Goal: Information Seeking & Learning: Learn about a topic

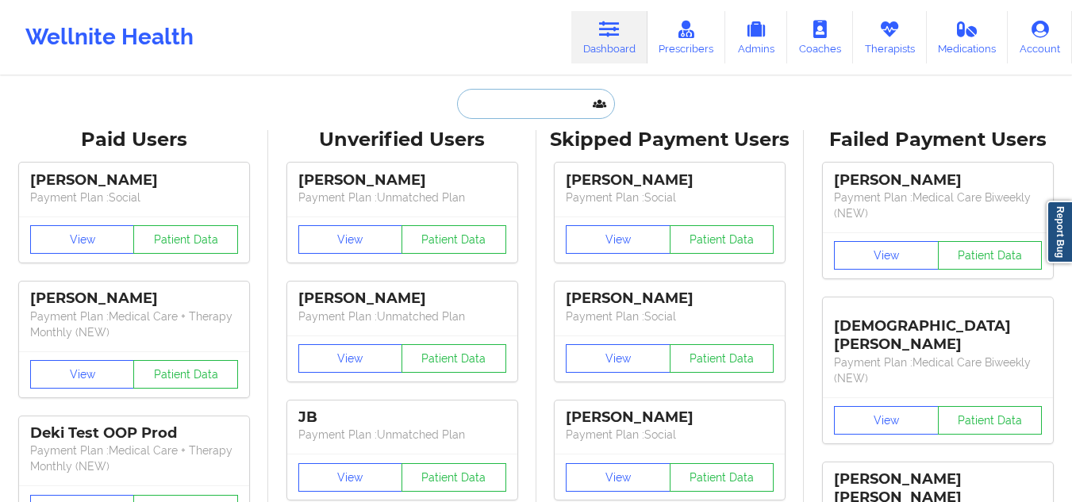
click at [534, 118] on input "text" at bounding box center [535, 104] width 157 height 30
paste input "[EMAIL_ADDRESS][DOMAIN_NAME]"
type input "[EMAIL_ADDRESS][DOMAIN_NAME]"
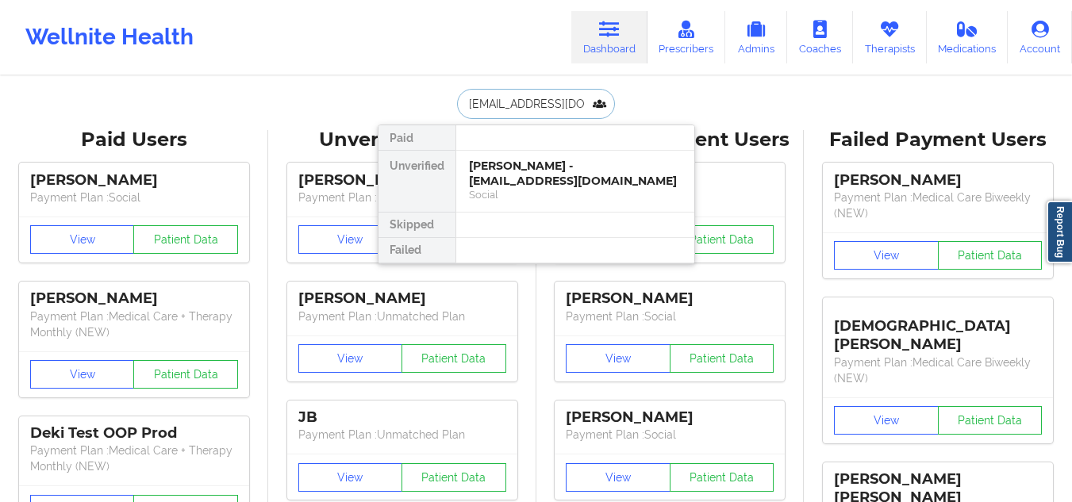
click at [539, 173] on div "[PERSON_NAME] - [EMAIL_ADDRESS][DOMAIN_NAME]" at bounding box center [575, 173] width 213 height 29
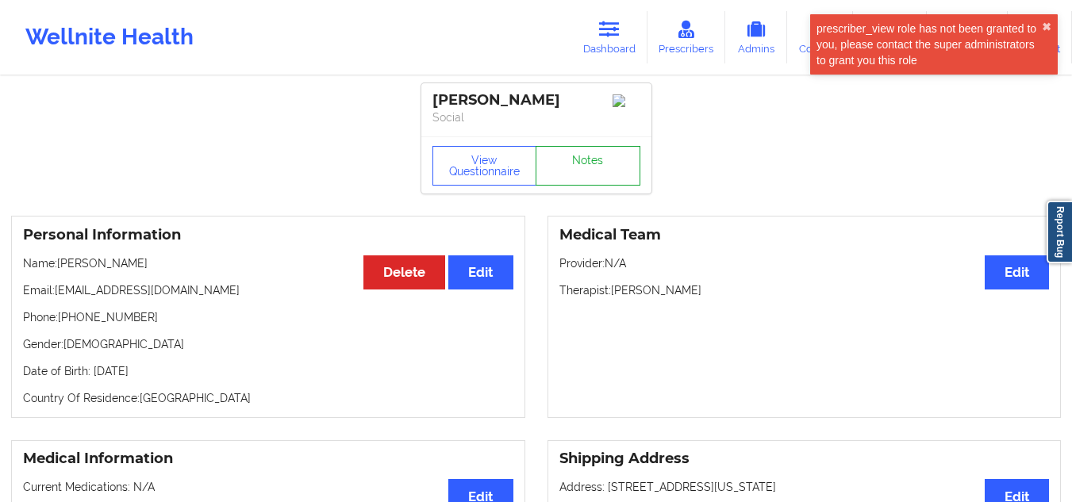
click at [559, 180] on link "Notes" at bounding box center [587, 166] width 105 height 40
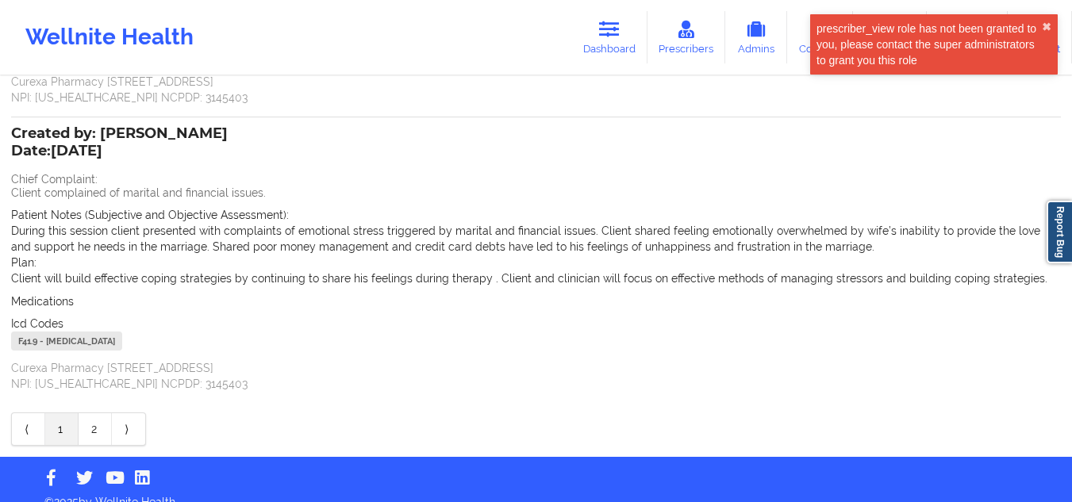
scroll to position [371, 0]
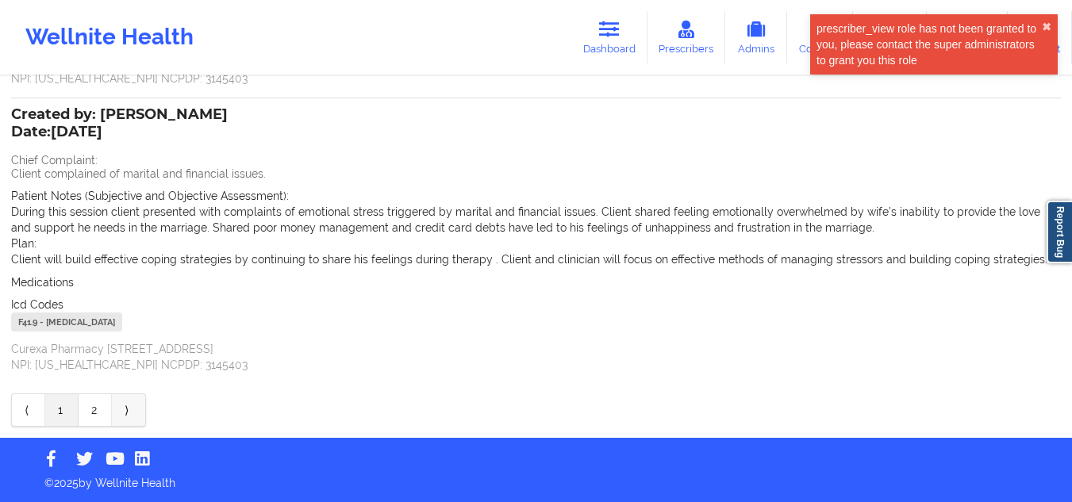
click at [132, 334] on link "⟩" at bounding box center [128, 410] width 33 height 32
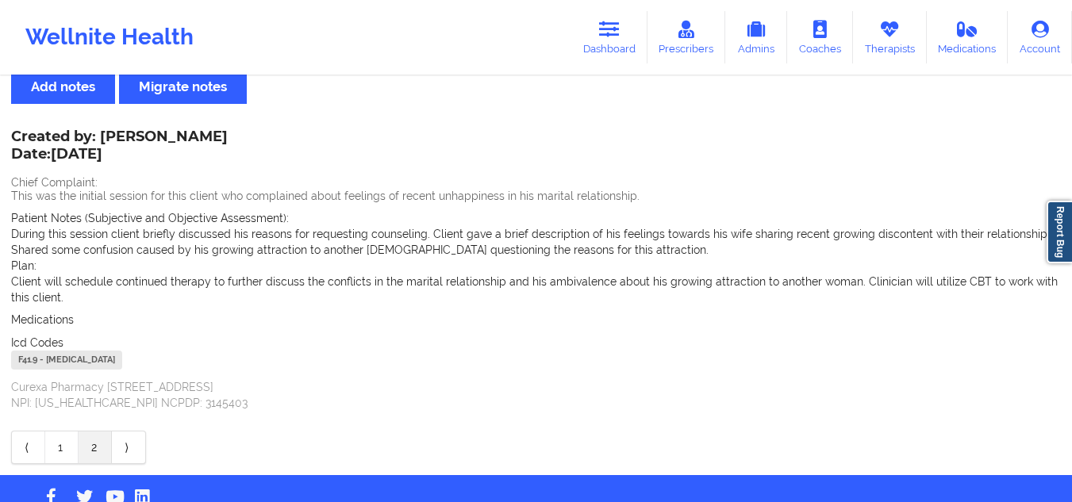
scroll to position [85, 0]
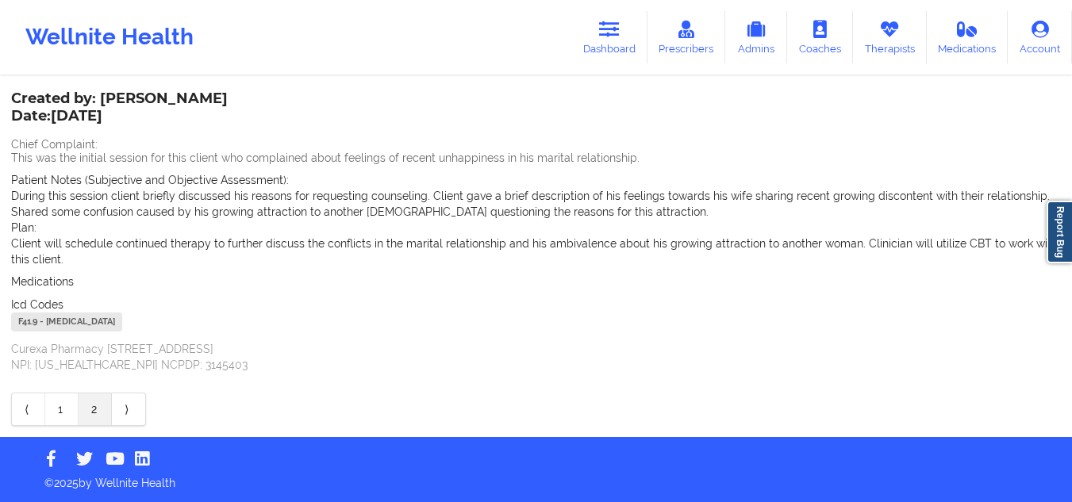
click at [11, 143] on span "Chief Complaint:" at bounding box center [54, 144] width 86 height 13
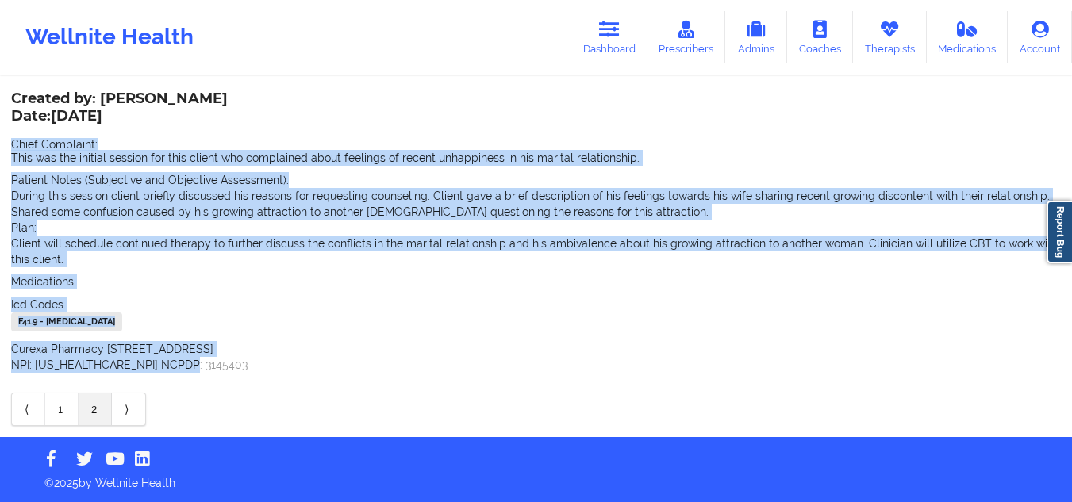
drag, startPoint x: 10, startPoint y: 143, endPoint x: 405, endPoint y: 364, distance: 452.1
click at [405, 334] on div "Name: [PERSON_NAME] Add notes Migrate notes Created by: [PERSON_NAME] Date: [DA…" at bounding box center [536, 215] width 1072 height 444
copy div "Chief Complaint: This was the initial session for this client who complained ab…"
click at [157, 183] on span "Patient Notes (Subjective and Objective Assessment):" at bounding box center [150, 180] width 278 height 13
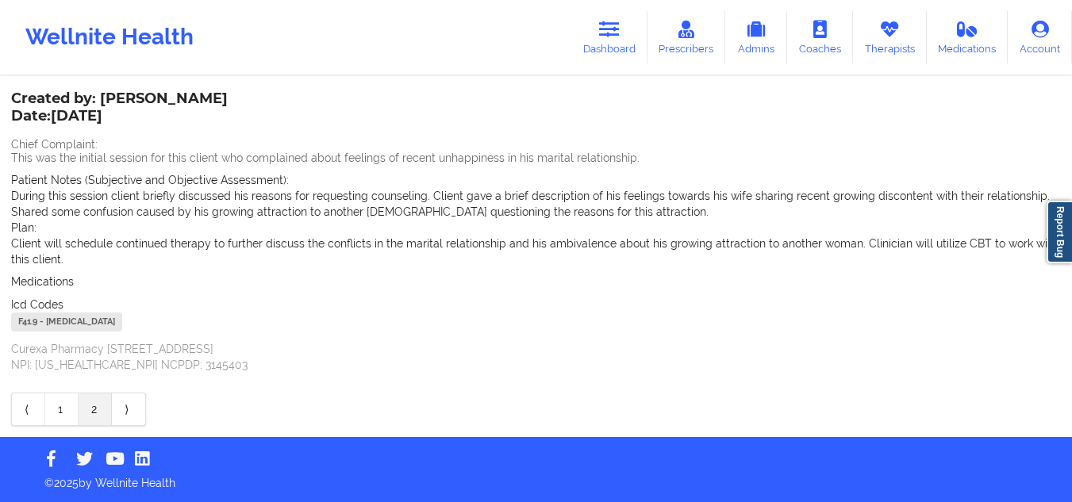
drag, startPoint x: 13, startPoint y: 218, endPoint x: 48, endPoint y: 218, distance: 35.7
click at [19, 220] on div "Patient Notes (Subjective and Objective Assessment): During this session client…" at bounding box center [535, 219] width 1049 height 95
click at [45, 230] on div "Plan: Client will schedule continued therapy to further discuss the conflicts i…" at bounding box center [535, 244] width 1049 height 48
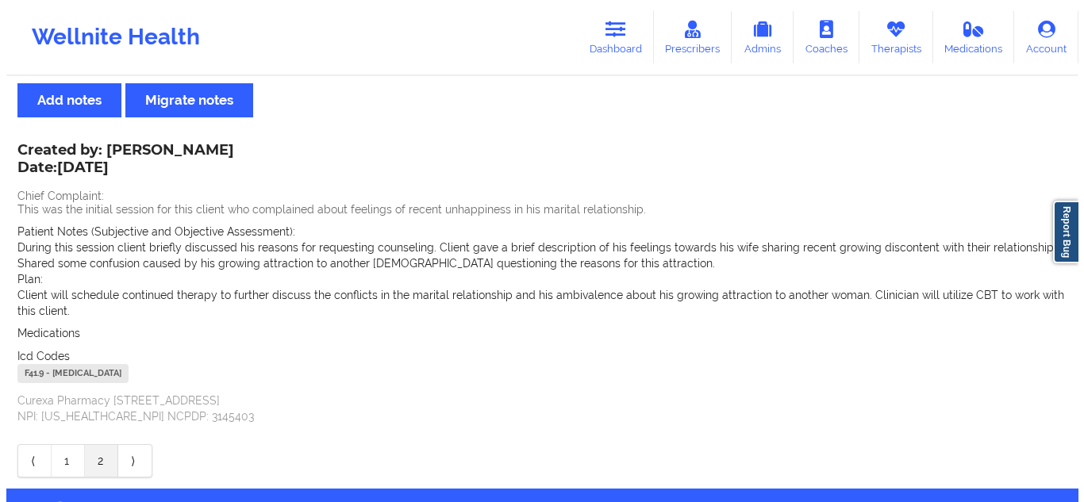
scroll to position [6, 0]
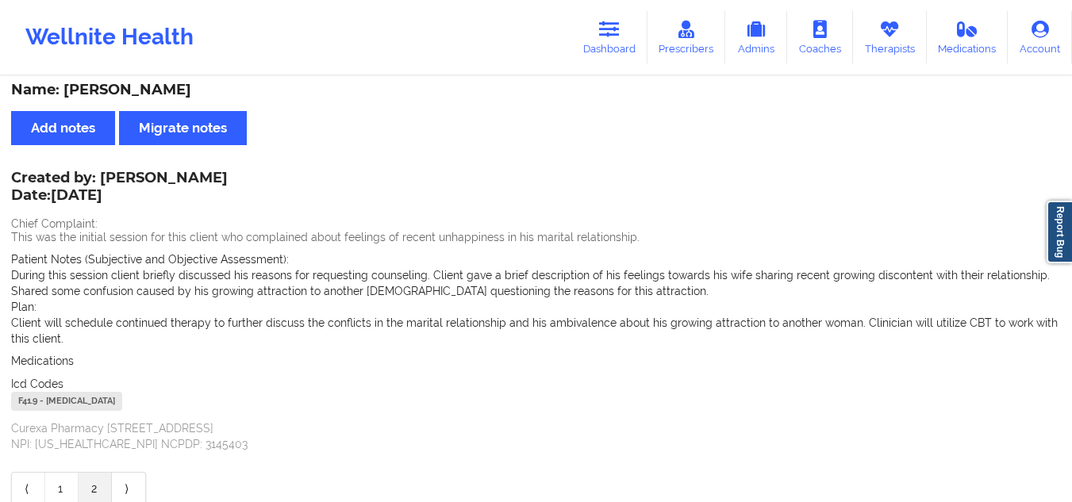
drag, startPoint x: 585, startPoint y: 36, endPoint x: 525, endPoint y: 55, distance: 63.0
click at [585, 36] on link "Dashboard" at bounding box center [609, 37] width 76 height 52
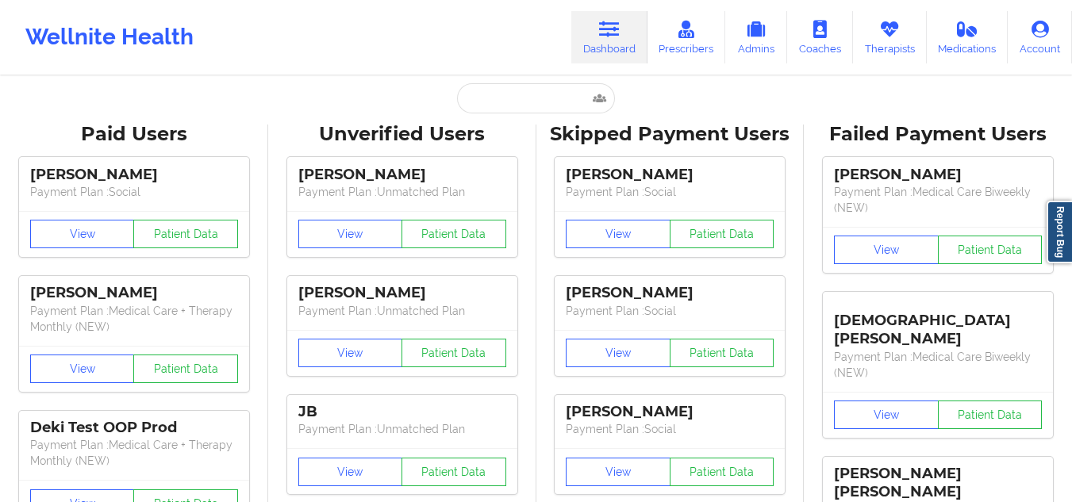
click at [505, 86] on input "text" at bounding box center [535, 98] width 157 height 30
paste input "[EMAIL_ADDRESS][DOMAIN_NAME]"
type input "[EMAIL_ADDRESS][DOMAIN_NAME]"
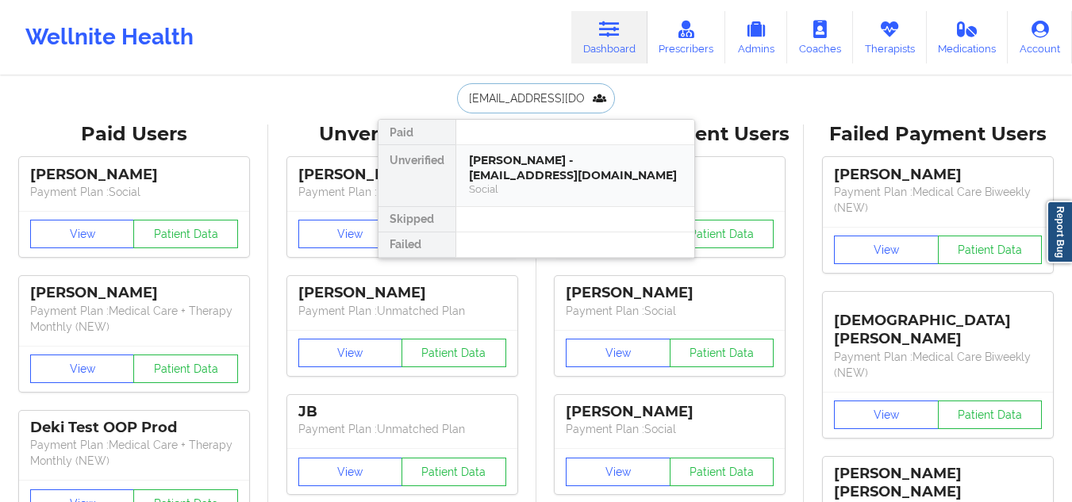
click at [538, 157] on div "[PERSON_NAME] - [EMAIL_ADDRESS][DOMAIN_NAME]" at bounding box center [575, 167] width 213 height 29
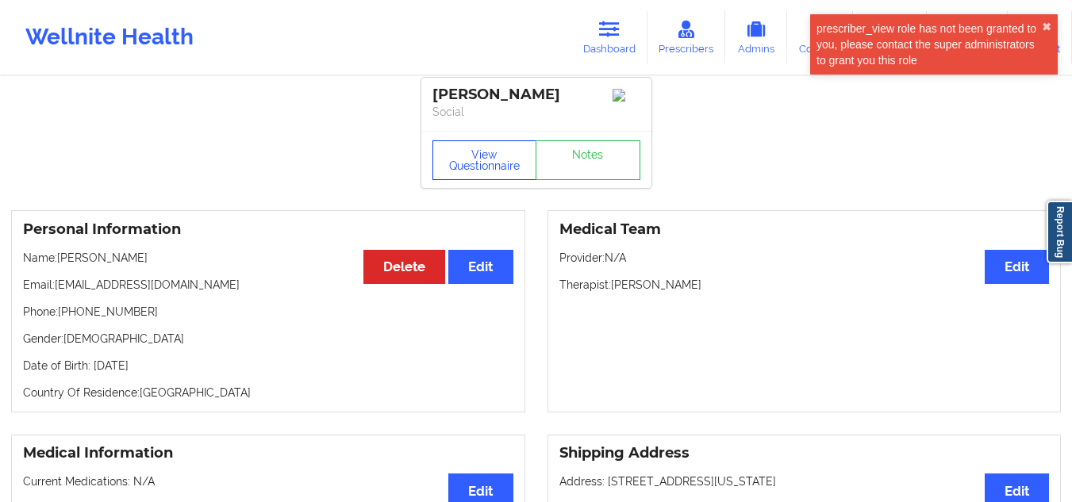
click at [501, 153] on button "View Questionnaire" at bounding box center [484, 160] width 105 height 40
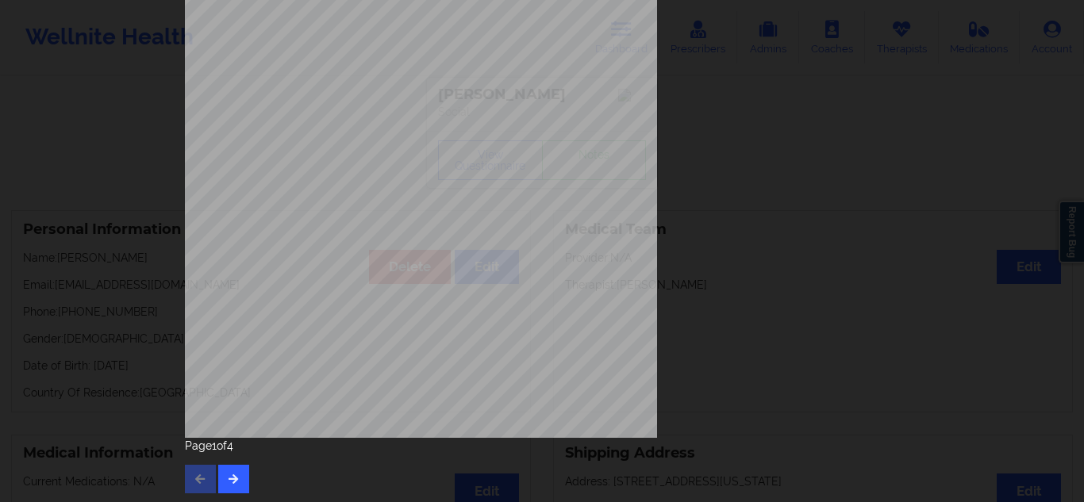
scroll to position [255, 0]
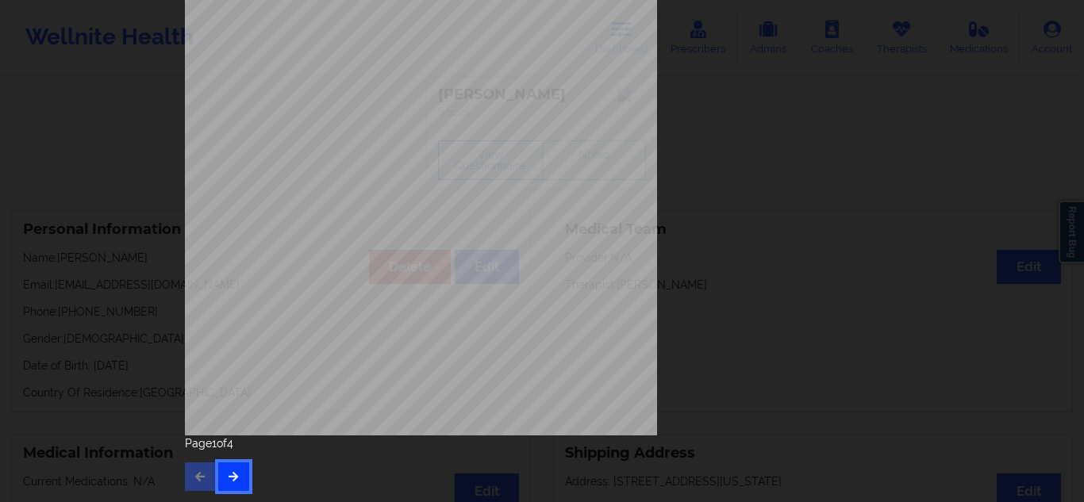
click at [238, 334] on button "button" at bounding box center [233, 476] width 31 height 29
click at [363, 334] on span "This patient was one of the old patient, check further for more insurance detai…" at bounding box center [475, 339] width 250 height 7
click at [352, 334] on span "This patient was one of the old patient, check further for more insurance detai…" at bounding box center [475, 339] width 250 height 7
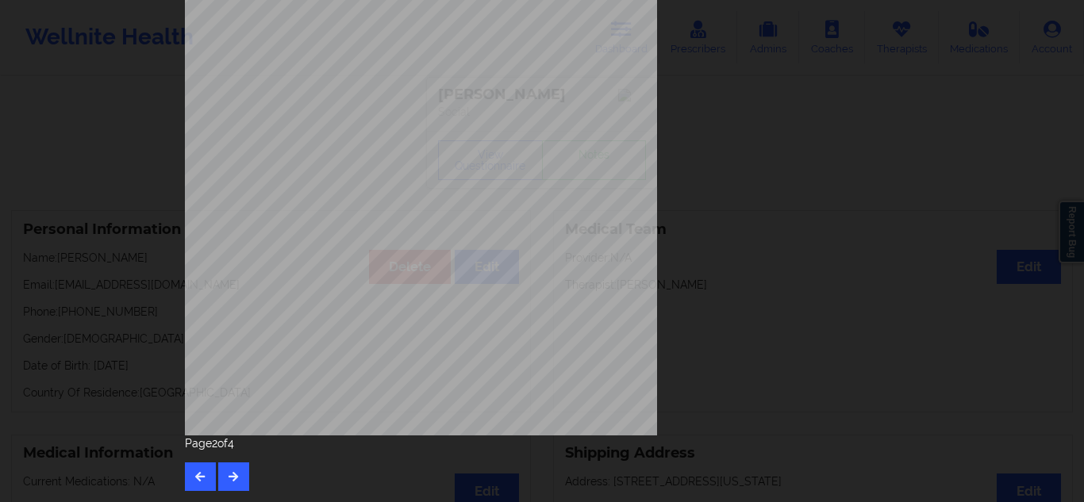
click at [345, 309] on div "Feeling nervous, anxious, or on edge Not being able to stop or control worrying…" at bounding box center [542, 102] width 714 height 668
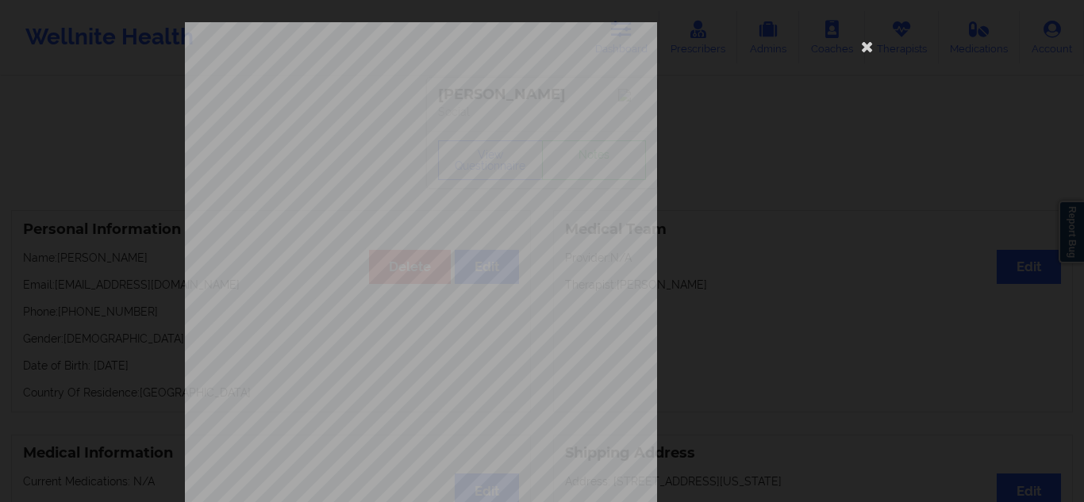
scroll to position [238, 0]
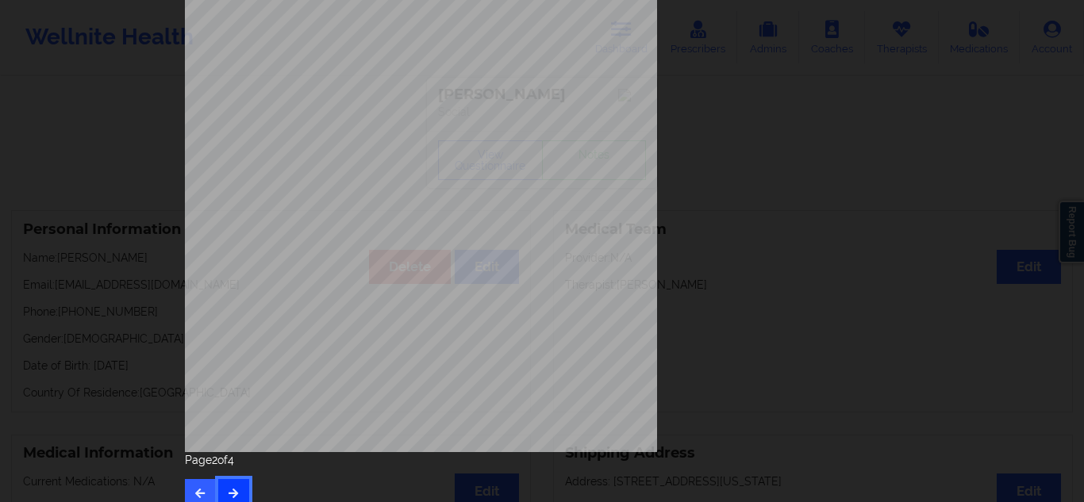
click at [230, 334] on icon "button" at bounding box center [233, 493] width 13 height 10
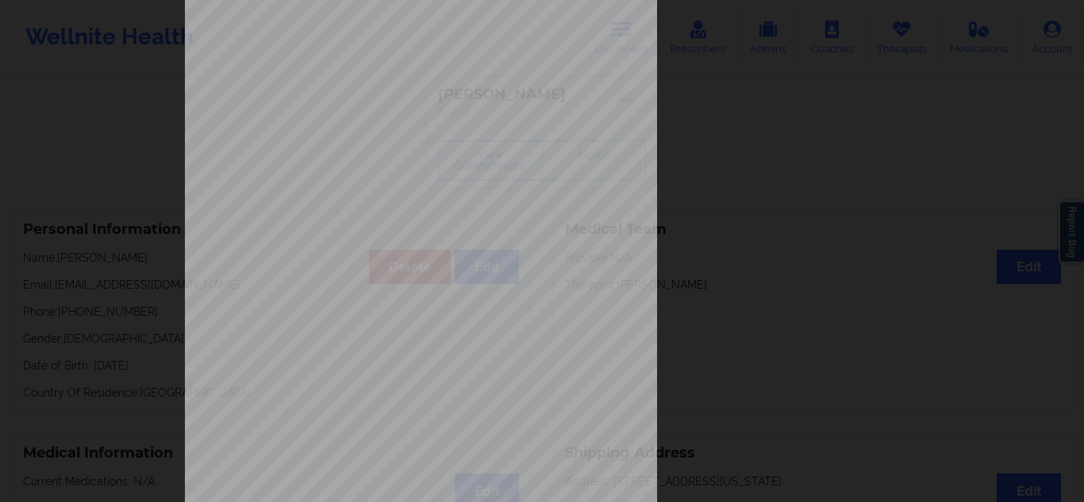
scroll to position [255, 0]
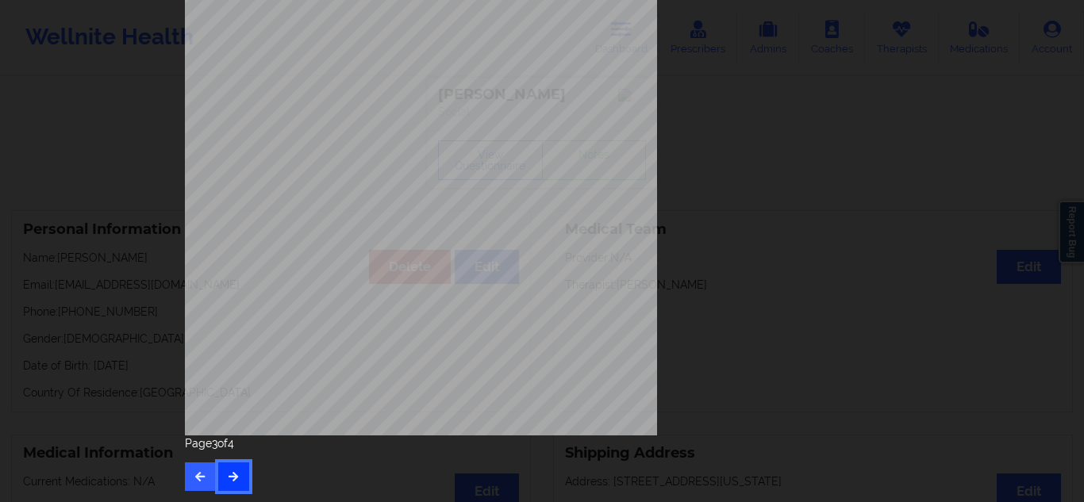
click at [234, 334] on button "button" at bounding box center [233, 476] width 31 height 29
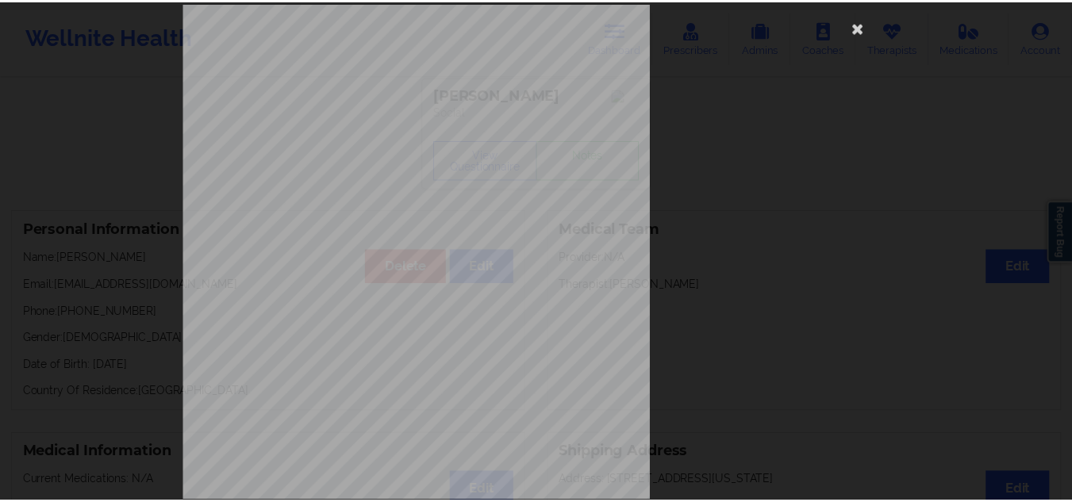
scroll to position [0, 0]
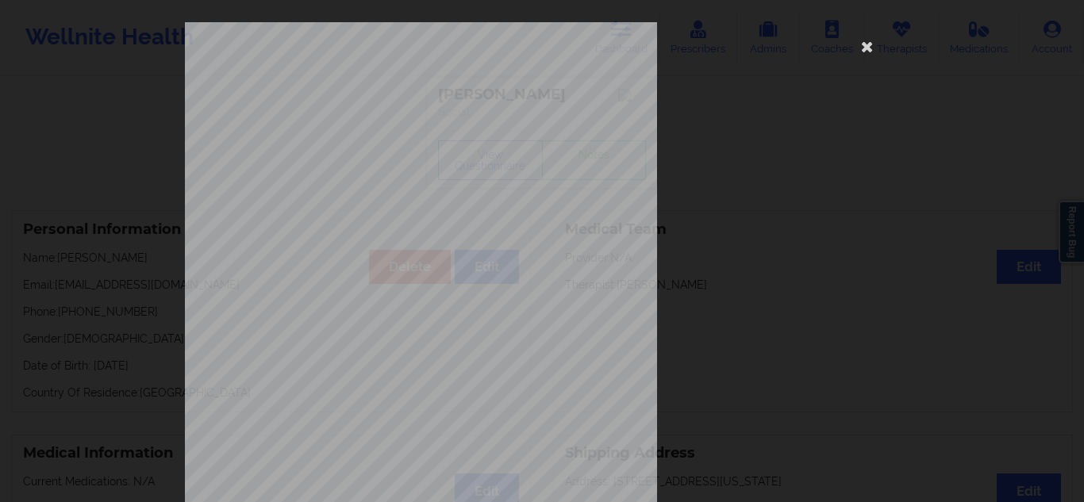
click at [714, 244] on div "Own coverage Payment plan chosen by patient together Currently Suicidal None Lo…" at bounding box center [542, 356] width 714 height 668
click at [714, 50] on icon at bounding box center [866, 45] width 25 height 25
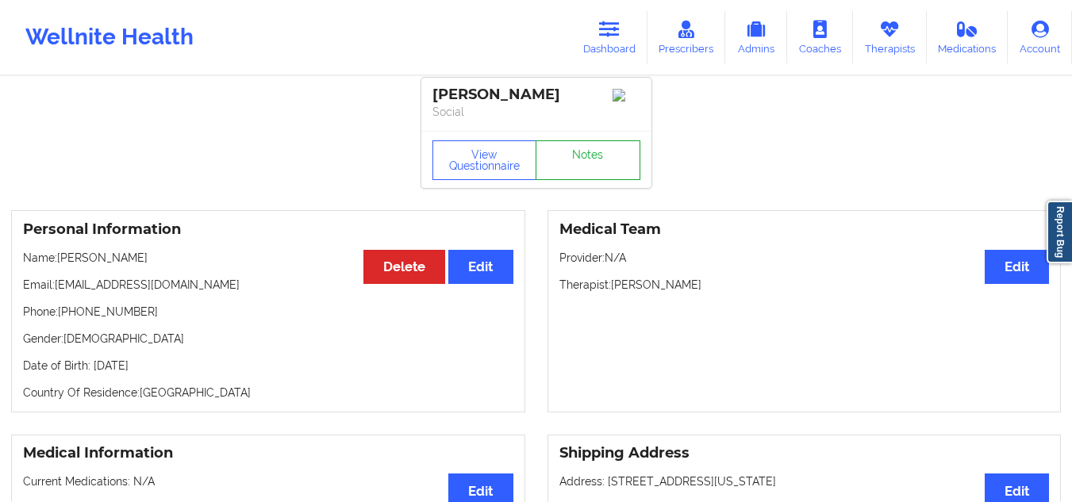
click at [630, 163] on link "Notes" at bounding box center [587, 160] width 105 height 40
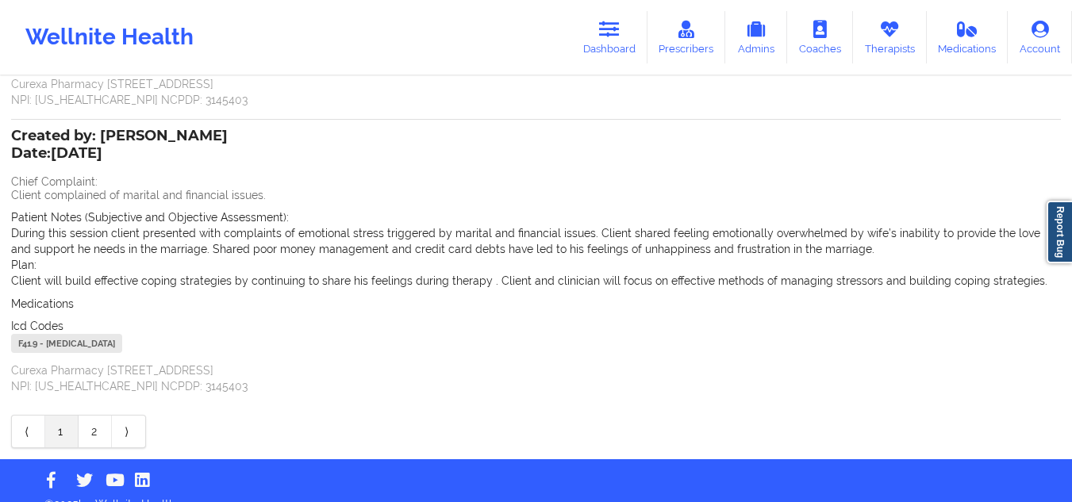
scroll to position [371, 0]
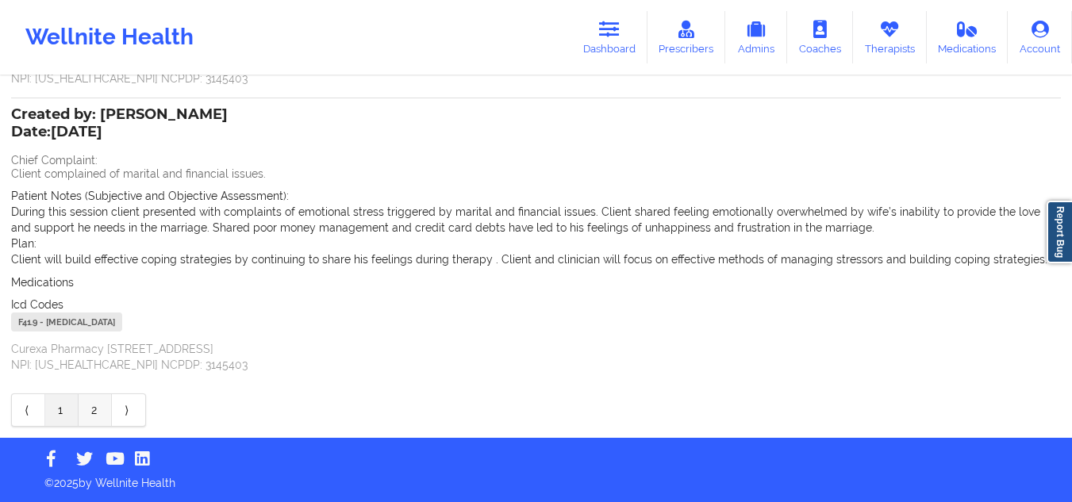
click at [107, 334] on link "2" at bounding box center [95, 410] width 33 height 32
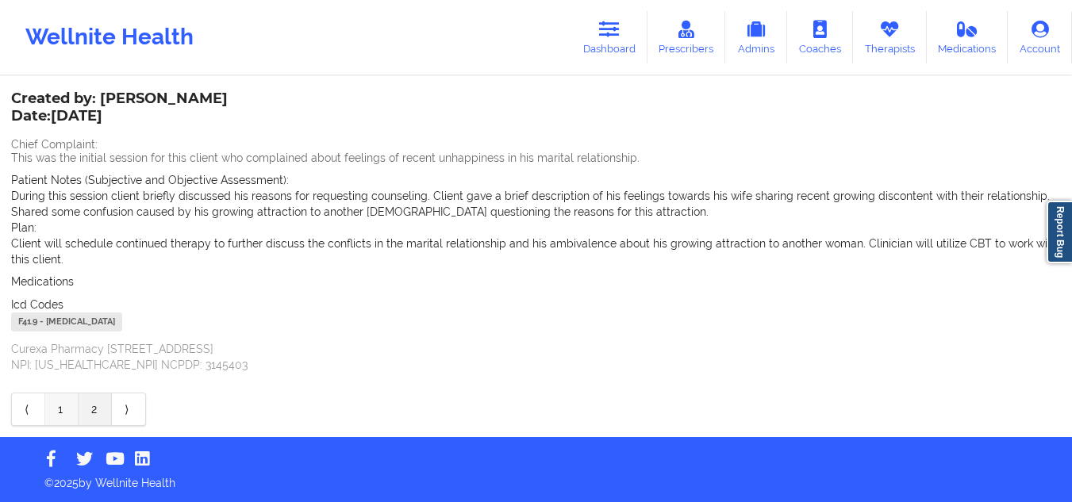
click at [64, 334] on link "1" at bounding box center [61, 409] width 33 height 32
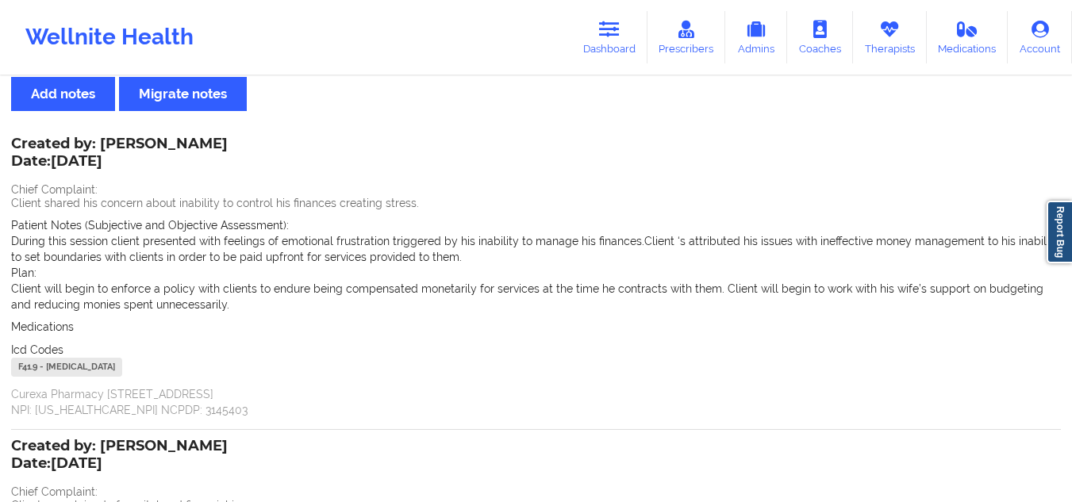
scroll to position [0, 0]
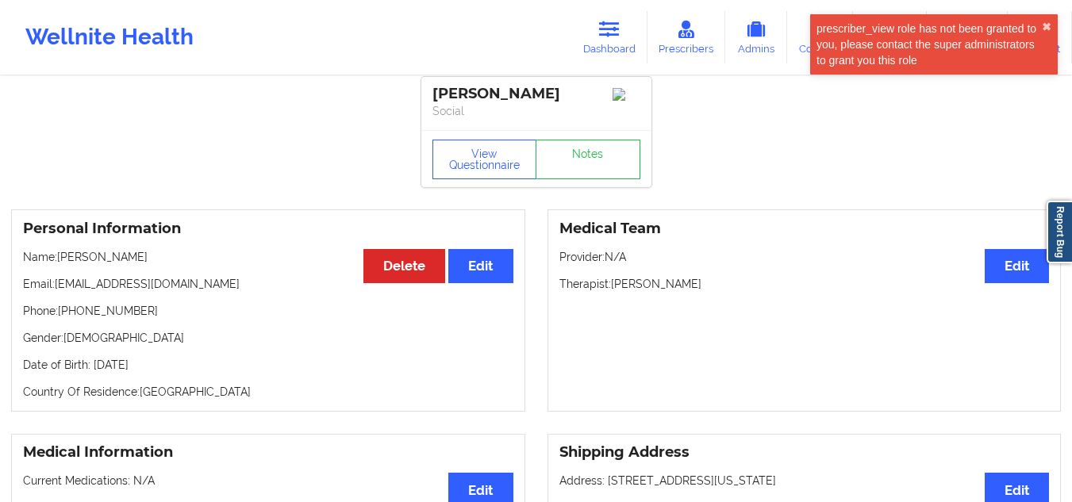
scroll to position [6, 0]
click at [633, 48] on link "Dashboard" at bounding box center [609, 37] width 76 height 52
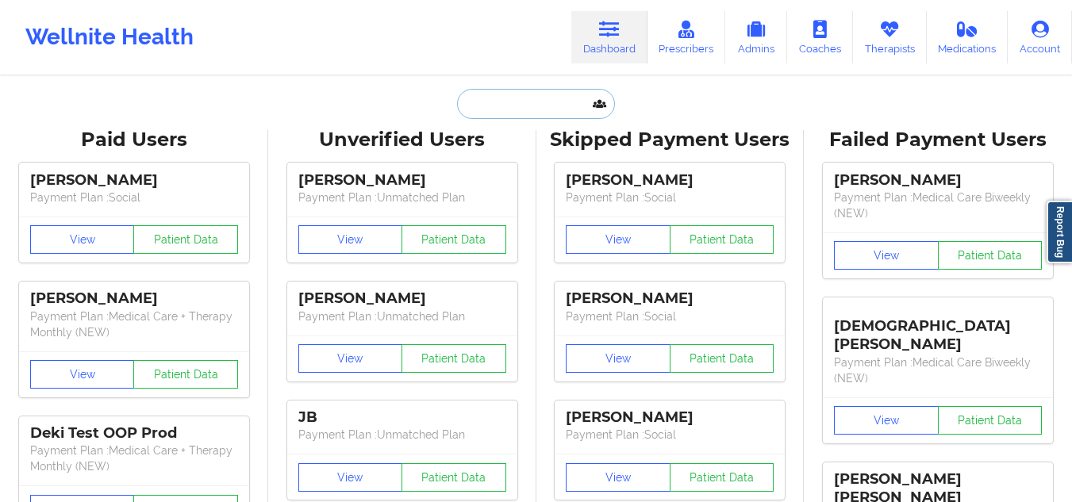
click at [585, 103] on input "text" at bounding box center [535, 104] width 157 height 30
paste input "[EMAIL_ADDRESS][DOMAIN_NAME]"
type input "[EMAIL_ADDRESS][DOMAIN_NAME]"
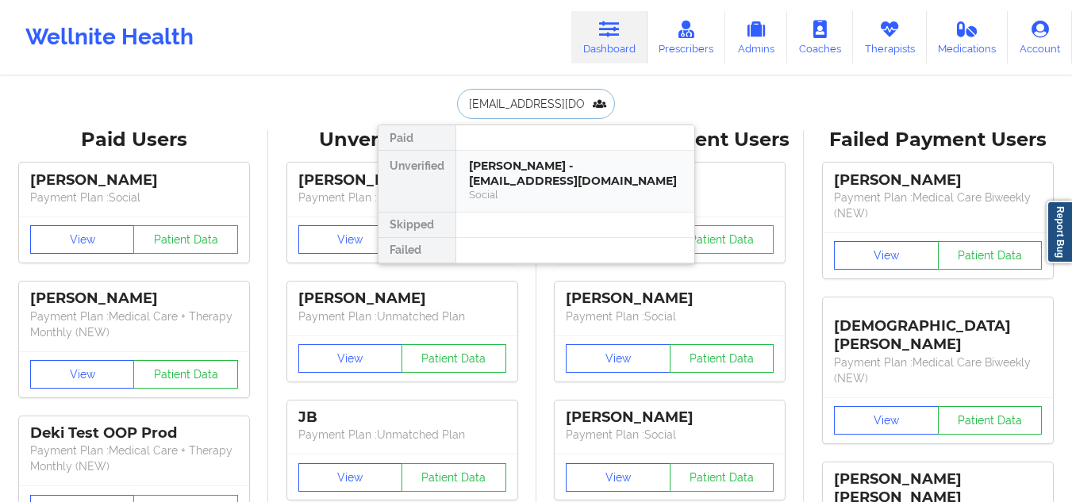
click at [578, 177] on div "[PERSON_NAME] - [EMAIL_ADDRESS][DOMAIN_NAME]" at bounding box center [575, 173] width 213 height 29
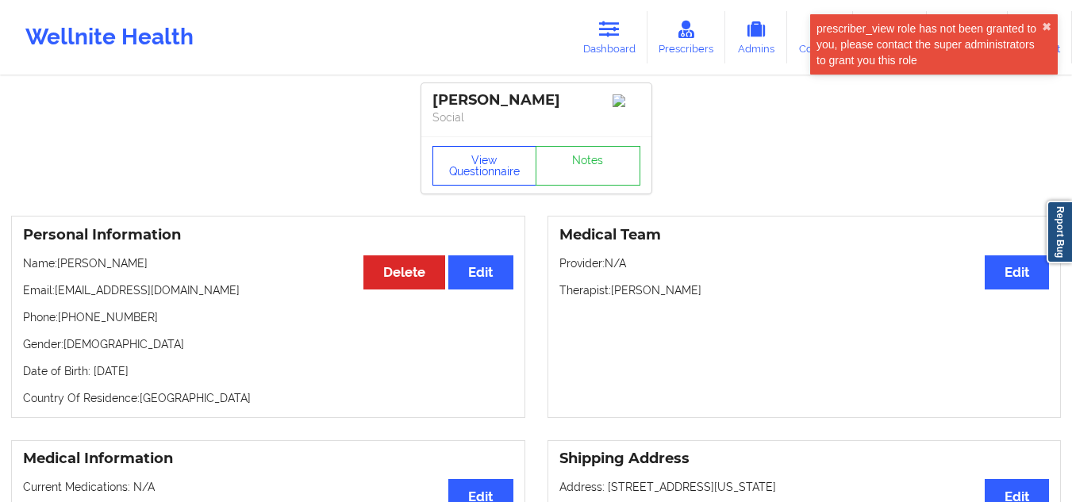
click at [480, 163] on button "View Questionnaire" at bounding box center [484, 166] width 105 height 40
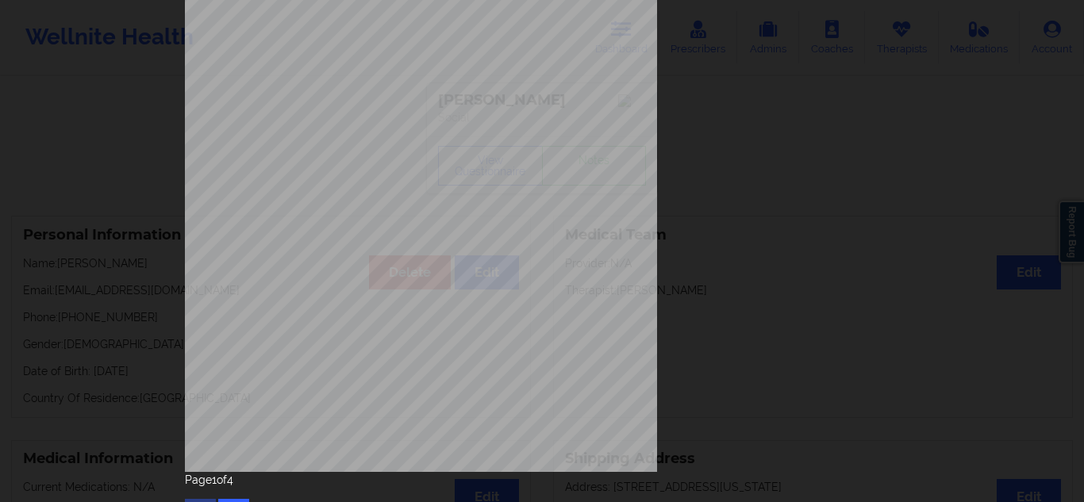
scroll to position [255, 0]
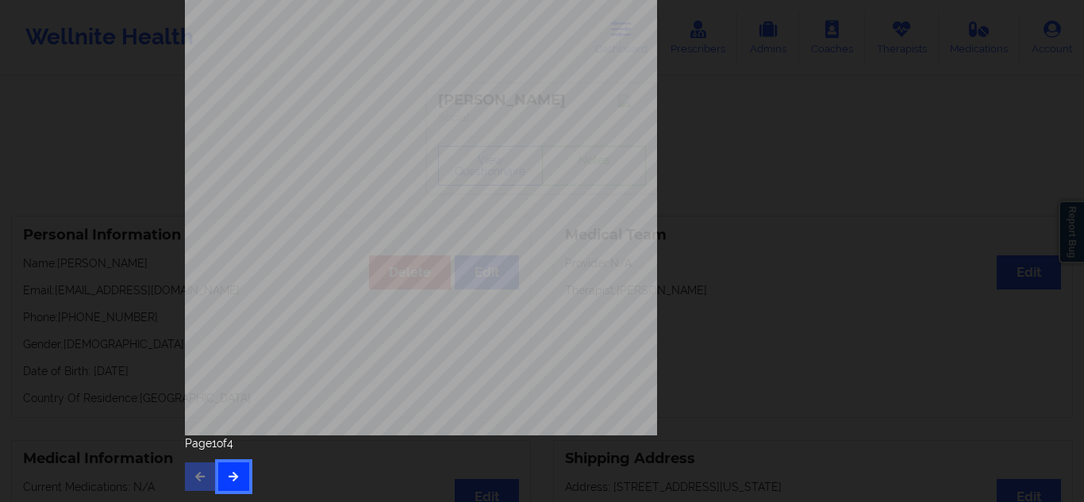
click at [241, 334] on button "button" at bounding box center [233, 476] width 31 height 29
click at [205, 334] on button "button" at bounding box center [200, 476] width 31 height 29
click at [245, 334] on div "Page 1 of 4" at bounding box center [542, 463] width 714 height 56
click at [238, 334] on button "button" at bounding box center [233, 476] width 31 height 29
click at [379, 282] on div "Feeling nervous, anxious, or on edge Not being able to stop or control worrying…" at bounding box center [542, 102] width 714 height 668
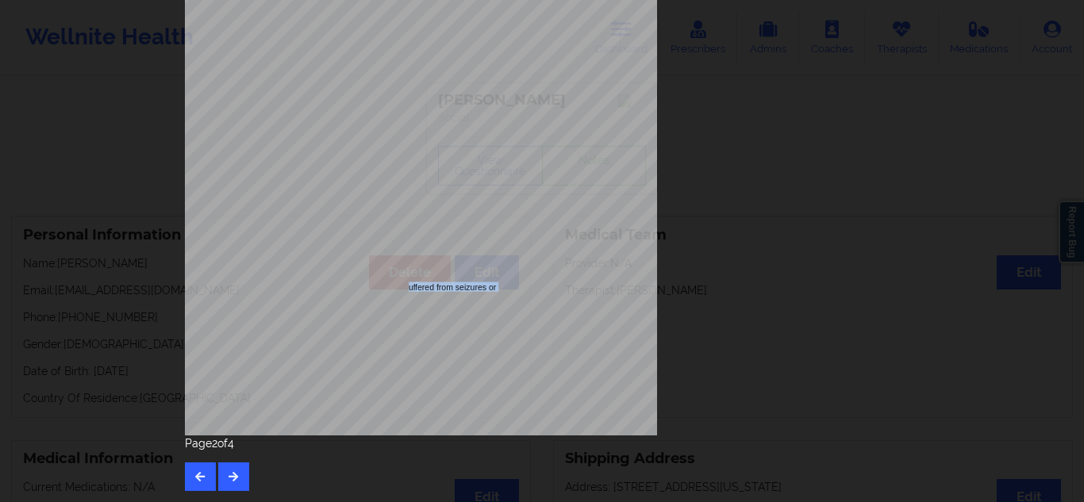
drag, startPoint x: 403, startPoint y: 289, endPoint x: 500, endPoint y: 286, distance: 96.8
click at [496, 287] on div "Feeling nervous, anxious, or on edge Not being able to stop or control worrying…" at bounding box center [541, 102] width 473 height 669
click at [501, 286] on span "fered from seizures or have you been treated with anti-seizure medication/s eve…" at bounding box center [573, 286] width 317 height 9
drag, startPoint x: 536, startPoint y: 286, endPoint x: 585, endPoint y: 286, distance: 49.2
click at [585, 286] on span "fered from seizures or have you been treated with anti-seizure medication/s eve…" at bounding box center [573, 286] width 317 height 9
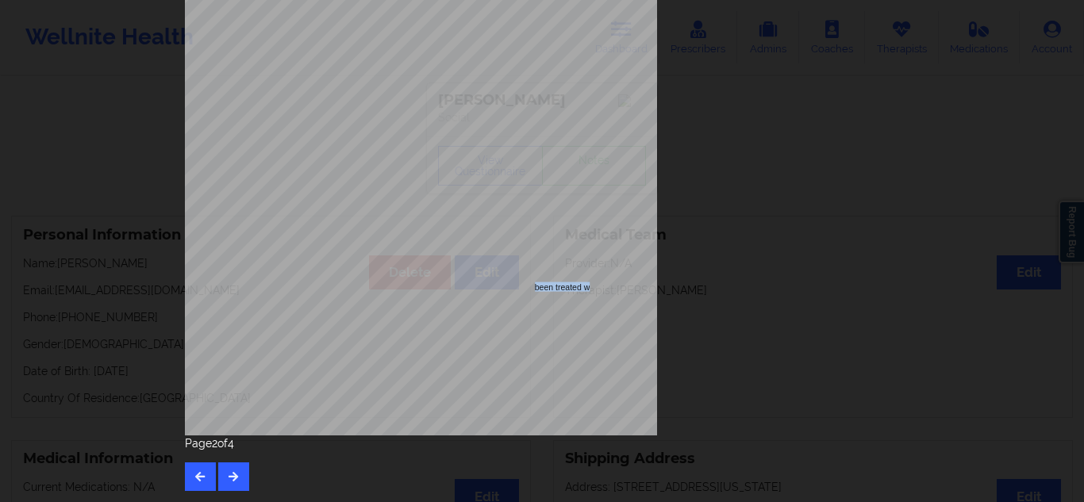
click at [585, 286] on span "fered from seizures or have you been treated with anti-seizure medication/s eve…" at bounding box center [573, 286] width 317 height 9
click at [227, 334] on button "button" at bounding box center [233, 476] width 31 height 29
click at [232, 334] on button "button" at bounding box center [233, 476] width 31 height 29
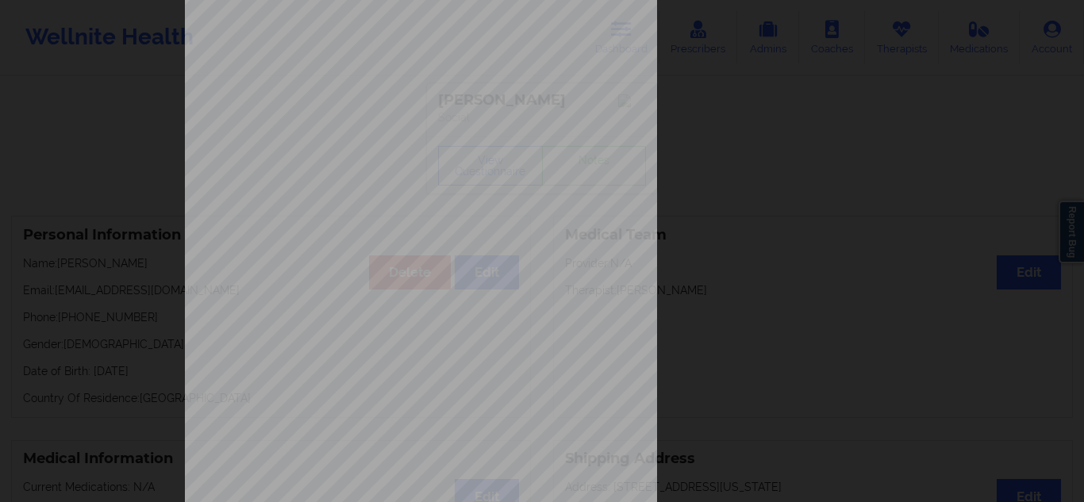
scroll to position [159, 0]
click at [714, 191] on div "Own coverage Payment plan chosen by patient together Currently Suicidal None Lo…" at bounding box center [542, 198] width 714 height 668
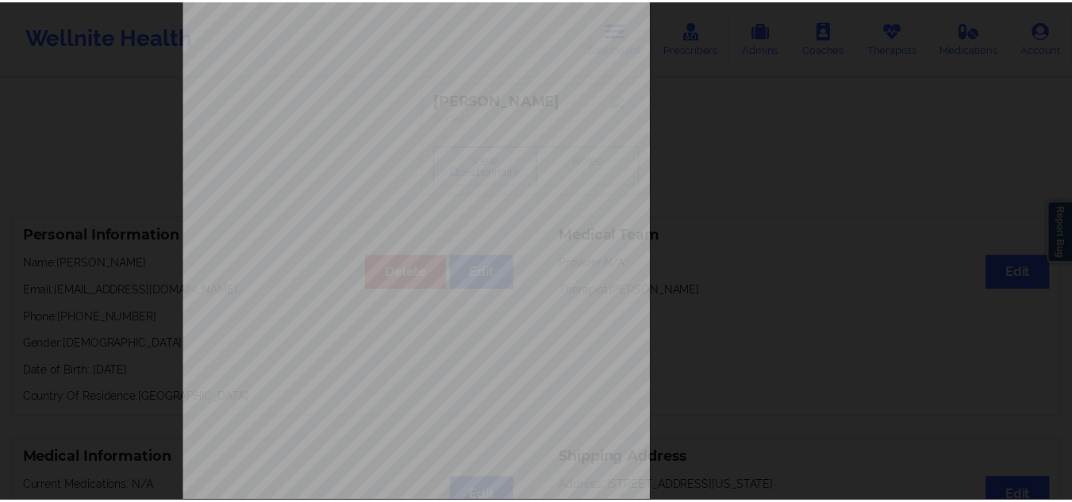
scroll to position [0, 0]
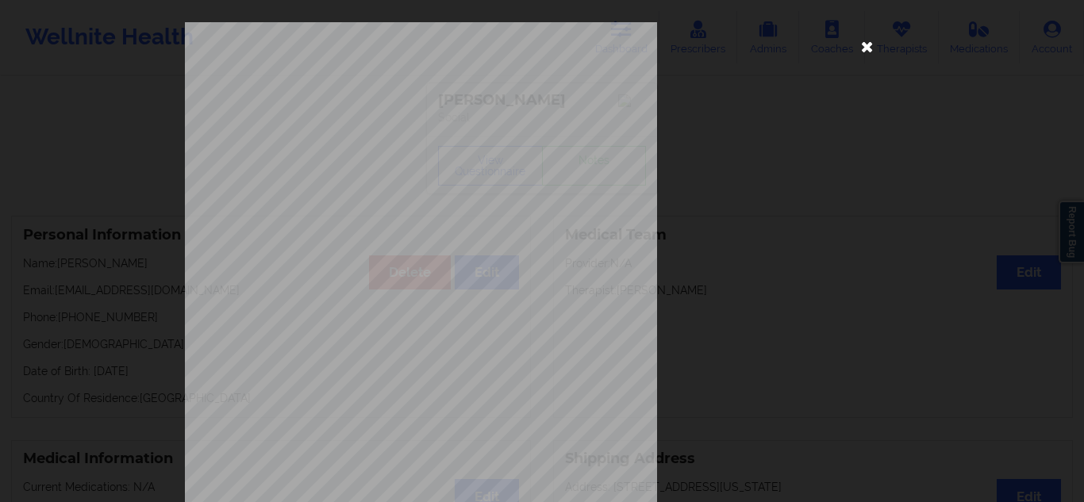
click at [714, 54] on icon at bounding box center [866, 45] width 25 height 25
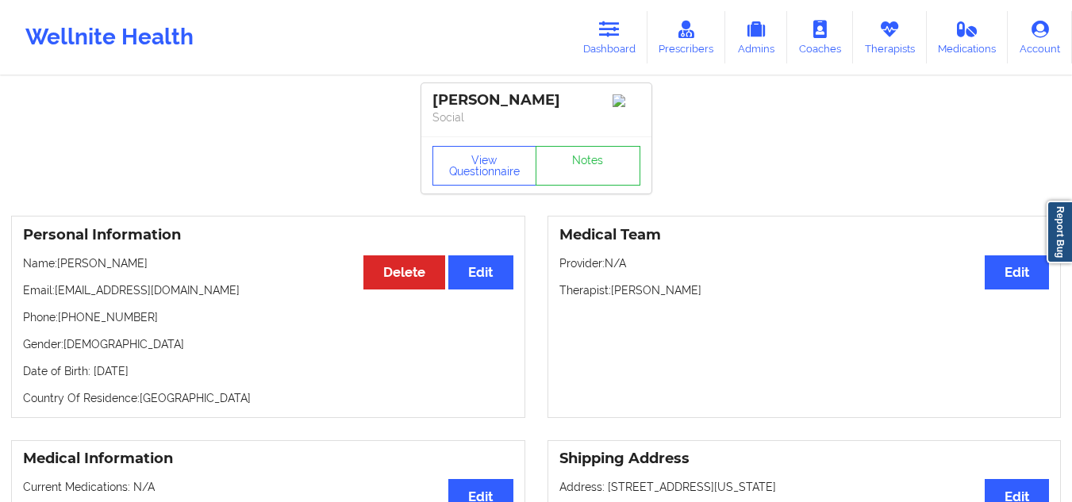
click at [149, 298] on p "Email: [EMAIL_ADDRESS][DOMAIN_NAME]" at bounding box center [268, 290] width 490 height 16
drag, startPoint x: 149, startPoint y: 298, endPoint x: 88, endPoint y: 293, distance: 61.3
click at [88, 293] on p "Email: [EMAIL_ADDRESS][DOMAIN_NAME]" at bounding box center [268, 290] width 490 height 16
copy p "[EMAIL_ADDRESS][DOMAIN_NAME]"
